Goal: Ask a question

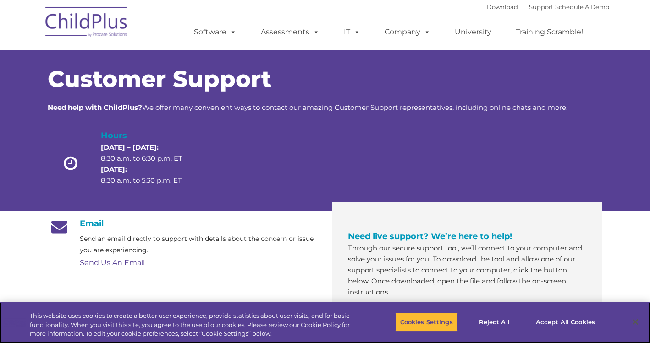
scroll to position [0, 0]
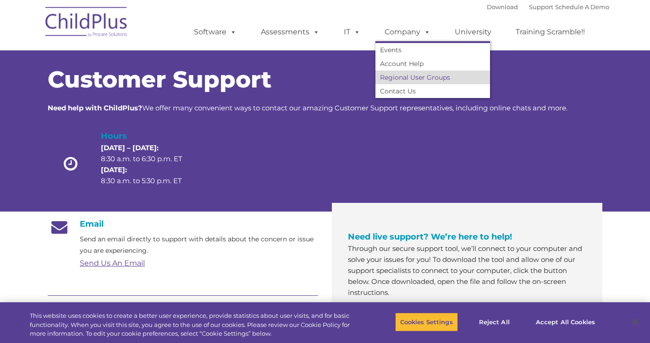
click at [402, 73] on link "Regional User Groups" at bounding box center [432, 78] width 115 height 14
click at [404, 66] on link "Account Help" at bounding box center [432, 64] width 115 height 14
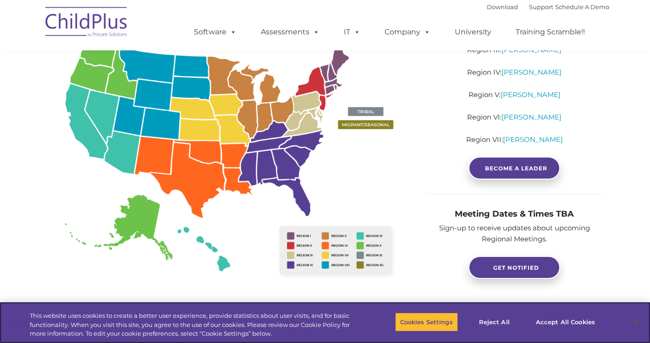
scroll to position [197, 0]
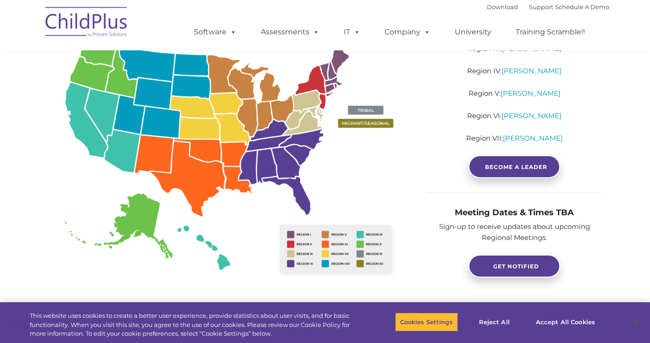
click at [92, 75] on img at bounding box center [230, 160] width 365 height 266
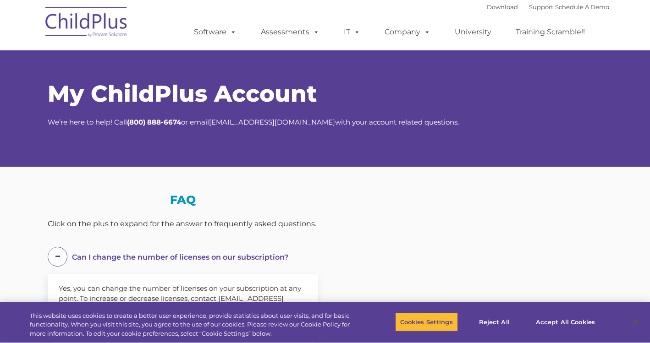
select select "MEDIUM"
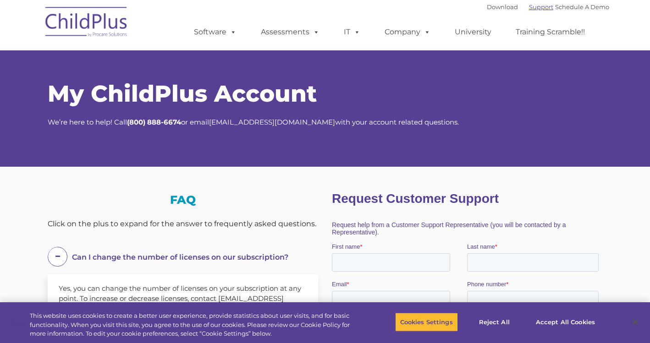
click at [532, 9] on link "Support" at bounding box center [541, 6] width 24 height 7
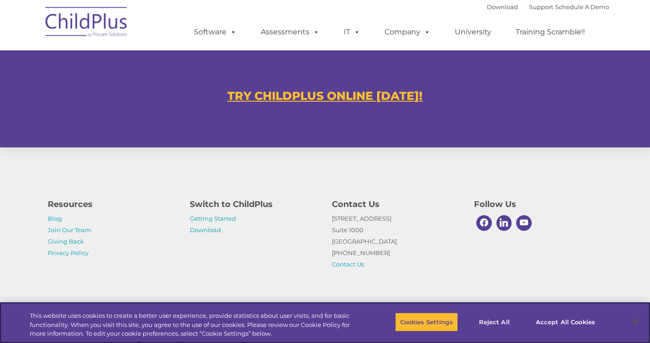
scroll to position [559, 0]
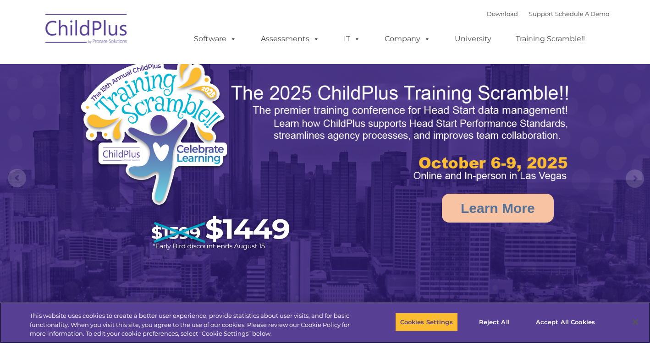
select select "MEDIUM"
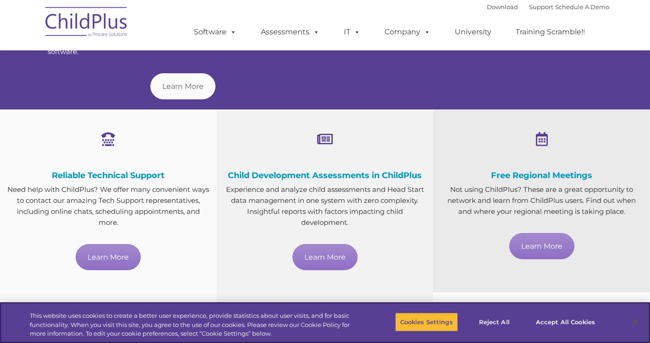
scroll to position [461, 0]
